Goal: Information Seeking & Learning: Learn about a topic

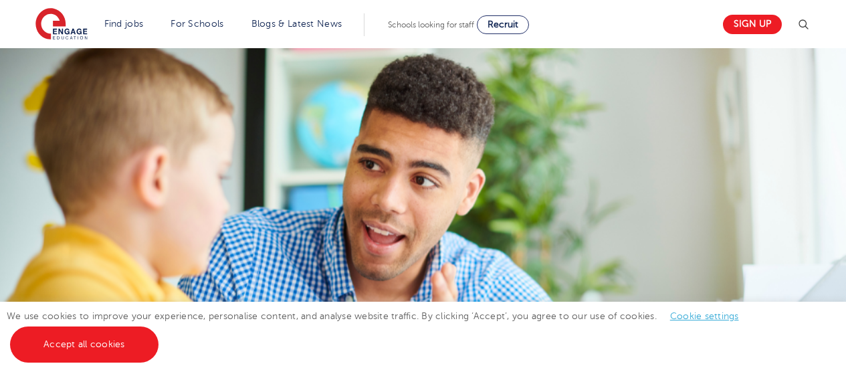
scroll to position [539, 0]
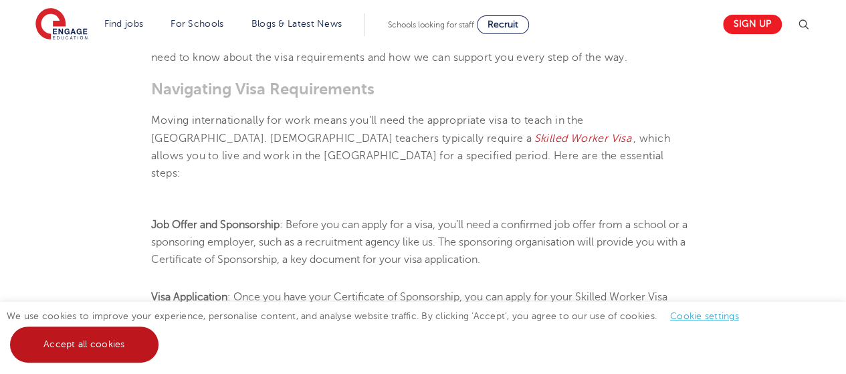
click at [82, 350] on link "Accept all cookies" at bounding box center [84, 345] width 149 height 36
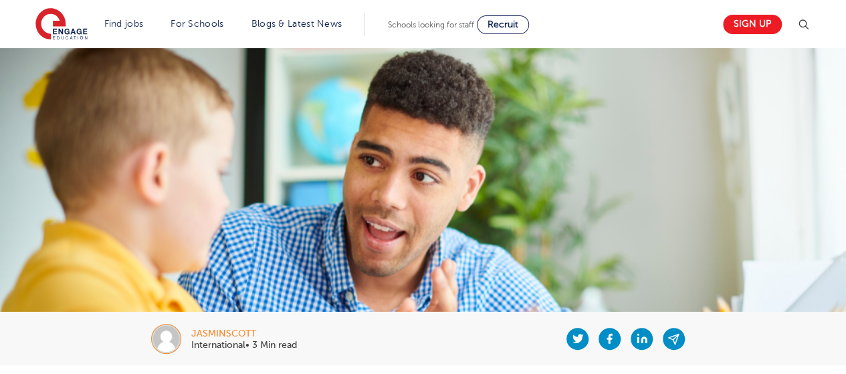
scroll to position [0, 0]
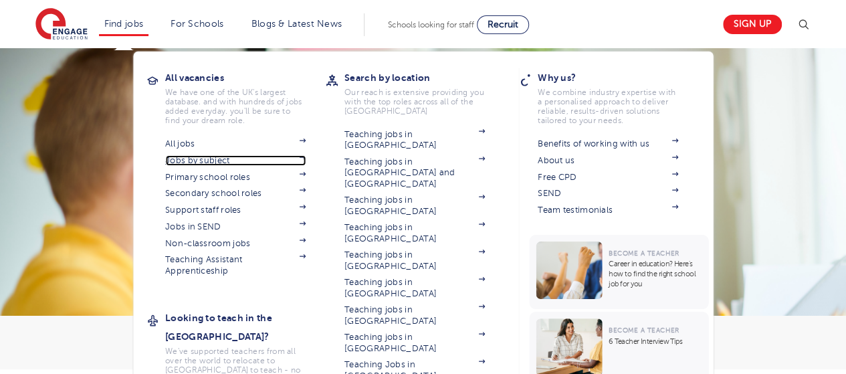
click at [217, 160] on link "Jobs by subject" at bounding box center [235, 160] width 141 height 11
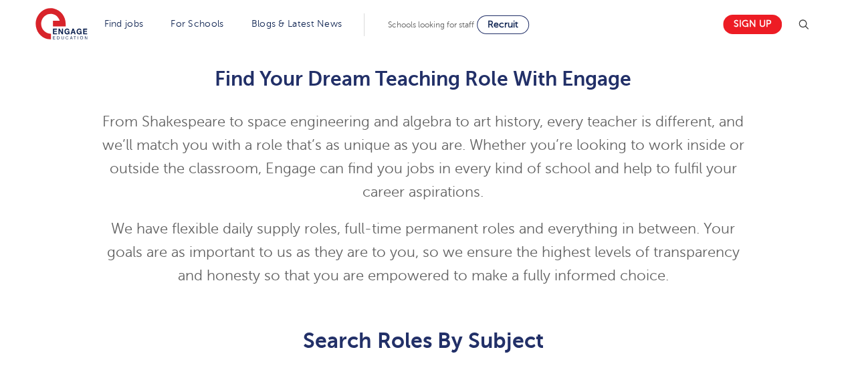
scroll to position [602, 0]
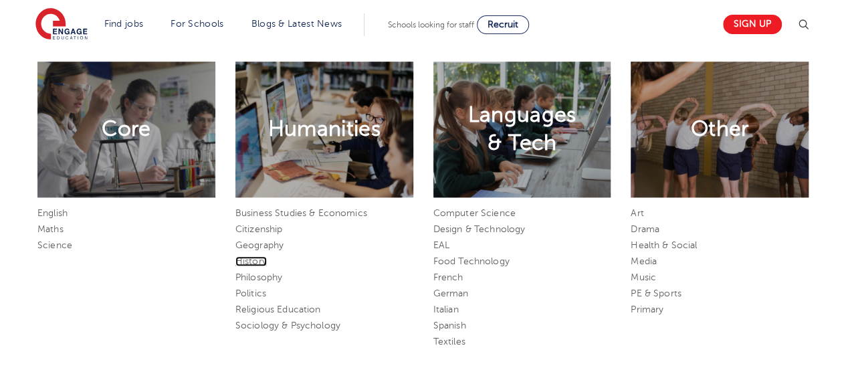
click at [247, 263] on link "History" at bounding box center [251, 261] width 31 height 10
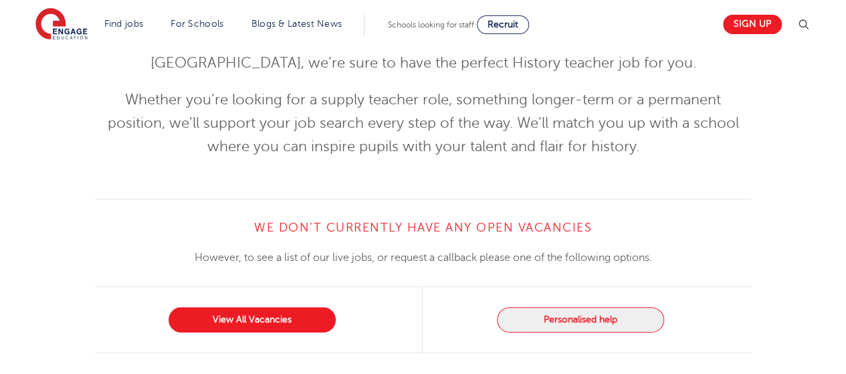
scroll to position [268, 0]
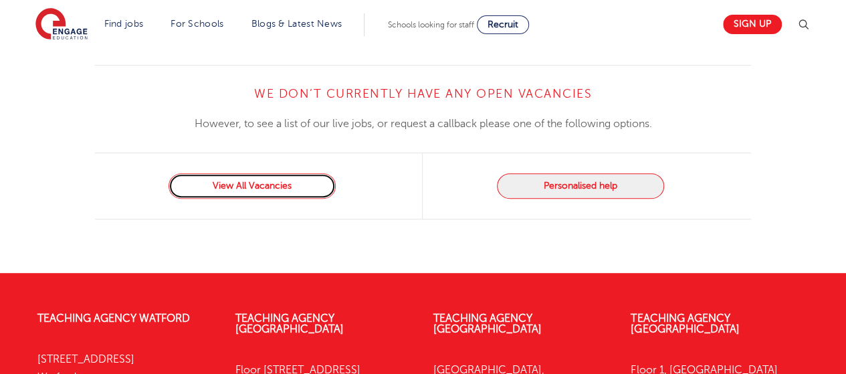
click at [249, 194] on link "View All Vacancies" at bounding box center [252, 185] width 167 height 25
